Goal: Use online tool/utility: Utilize a website feature to perform a specific function

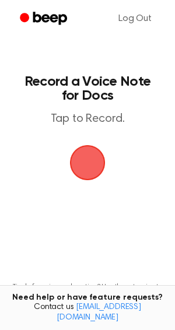
click at [96, 168] on span "button" at bounding box center [88, 163] width 36 height 36
click at [96, 168] on span "button" at bounding box center [87, 162] width 33 height 33
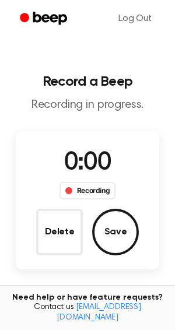
click at [98, 155] on span "0:00" at bounding box center [87, 163] width 47 height 25
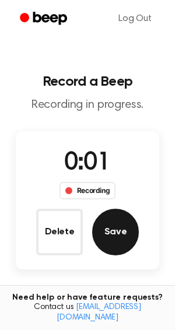
click at [106, 233] on button "Save" at bounding box center [115, 232] width 47 height 47
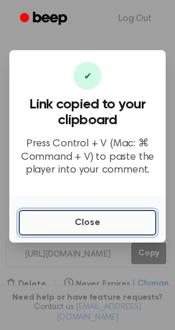
click at [104, 229] on button "Close" at bounding box center [88, 223] width 138 height 26
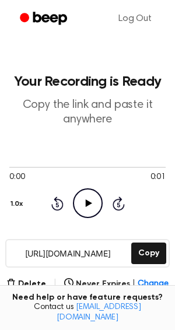
click at [47, 279] on div "Delete | Never Expires | Change" at bounding box center [87, 284] width 162 height 14
click at [38, 281] on button "Delete" at bounding box center [26, 284] width 40 height 12
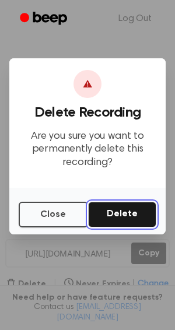
click at [104, 209] on button "Delete" at bounding box center [122, 215] width 68 height 26
